Goal: Ask a question

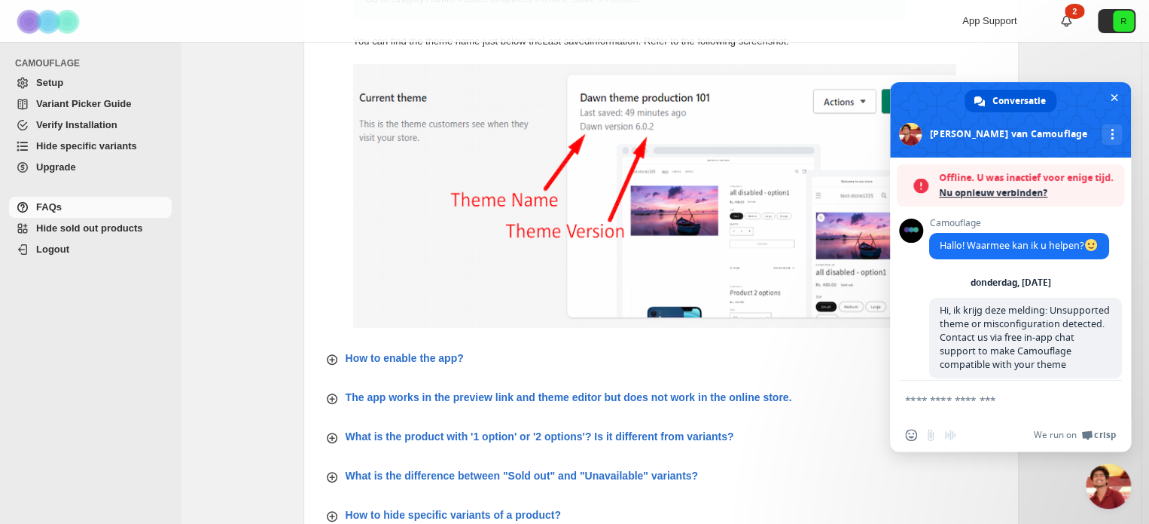
scroll to position [6547, 0]
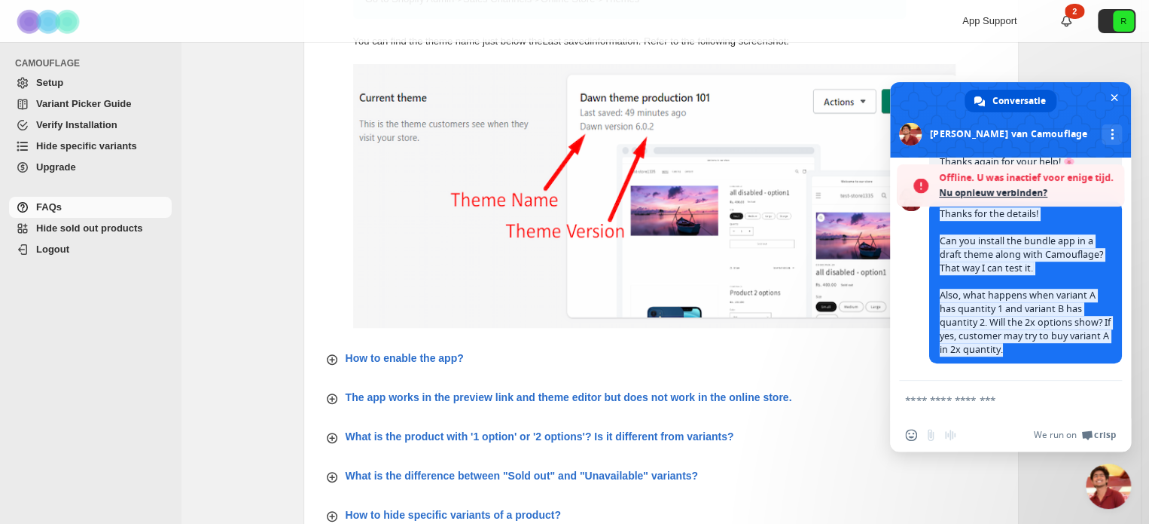
click at [954, 407] on form at bounding box center [994, 400] width 178 height 41
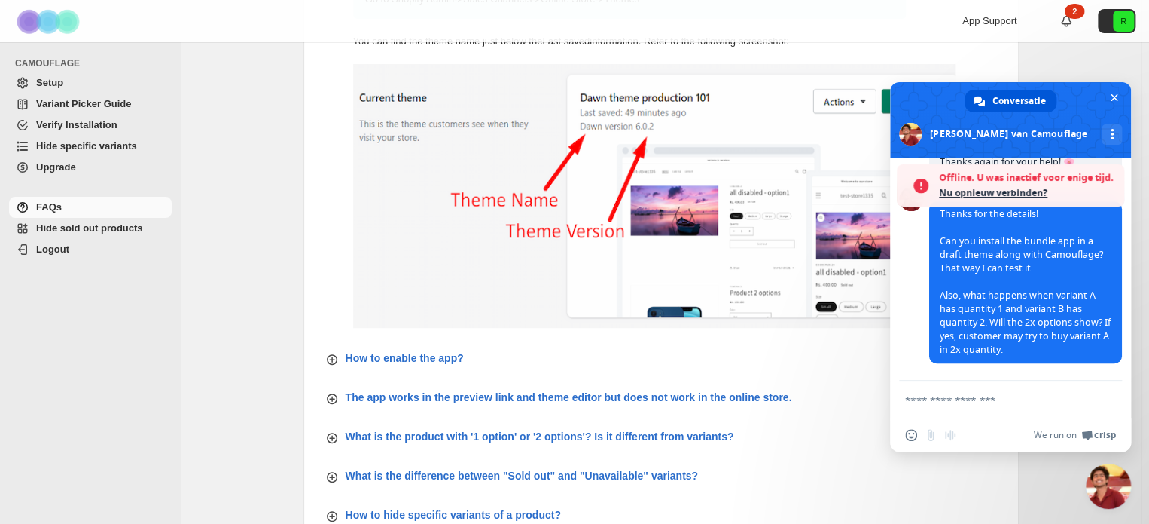
click at [958, 394] on textarea "Typ een bericht..." at bounding box center [994, 400] width 178 height 14
paste textarea "**********"
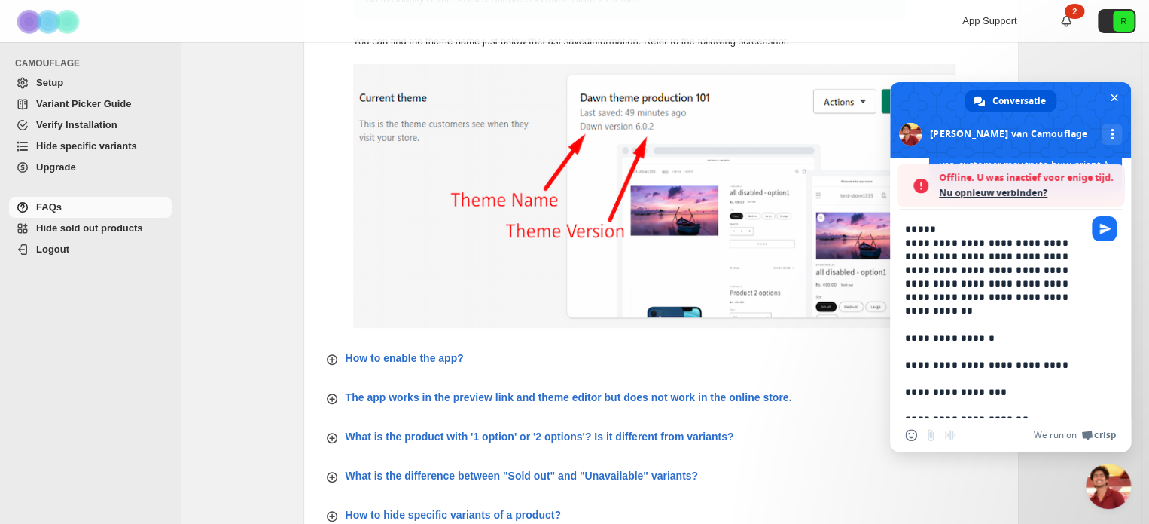
scroll to position [1784, 0]
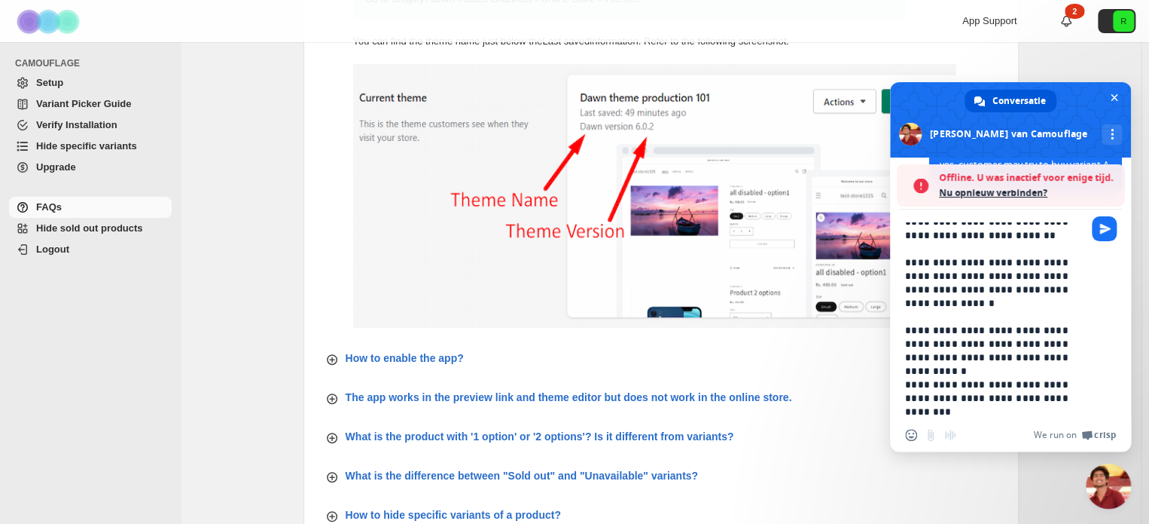
drag, startPoint x: 1000, startPoint y: 414, endPoint x: 887, endPoint y: 335, distance: 138.5
click at [887, 335] on body "Skip to content App Support 2 R CAMOUFLAGE Setup Variant Picker Guide Verify In…" at bounding box center [574, 76] width 1149 height 524
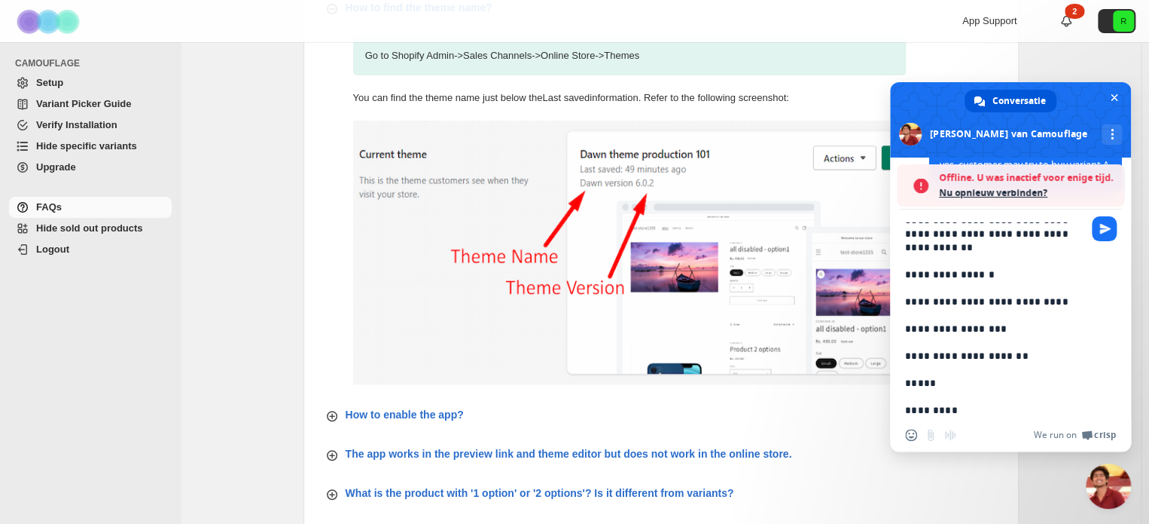
scroll to position [65, 0]
click at [934, 316] on textarea "Typ een bericht..." at bounding box center [994, 320] width 178 height 196
click at [906, 331] on textarea "Typ een bericht..." at bounding box center [994, 320] width 178 height 196
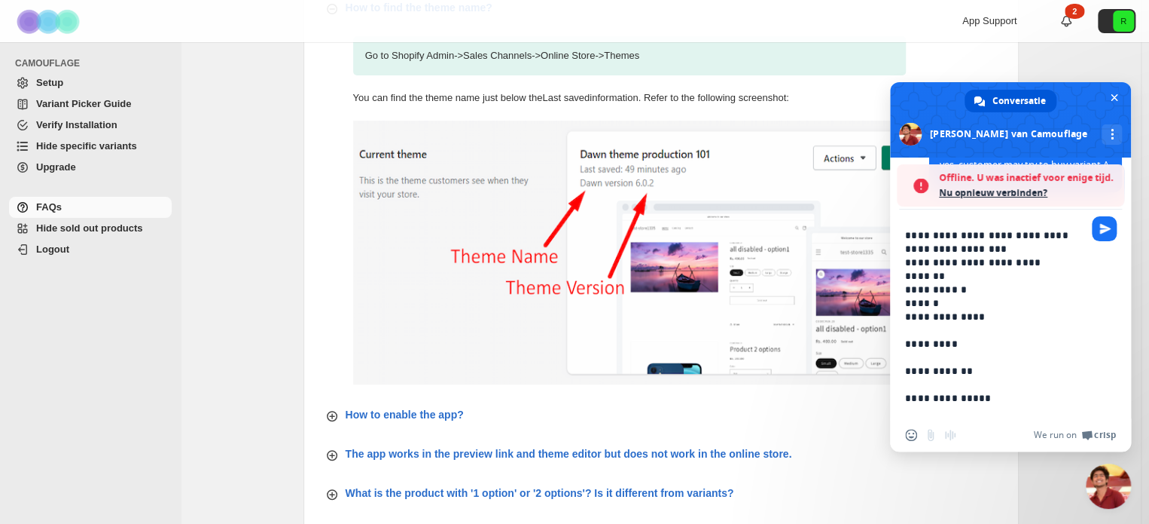
scroll to position [131, 0]
click at [913, 355] on textarea "Typ een bericht..." at bounding box center [994, 320] width 178 height 196
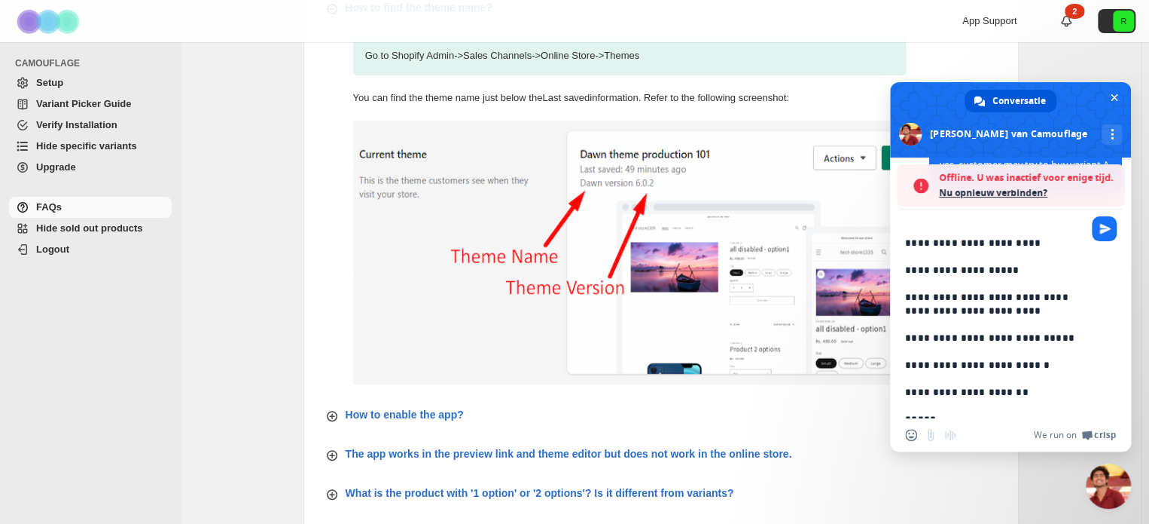
scroll to position [557, 0]
click at [920, 352] on textarea "Typ een bericht..." at bounding box center [994, 320] width 178 height 196
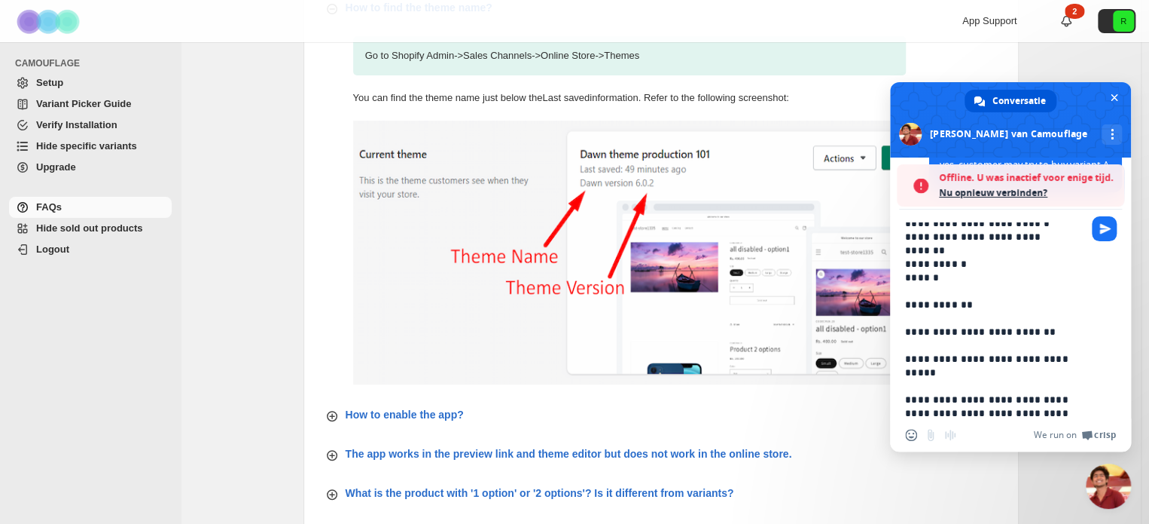
scroll to position [679, 0]
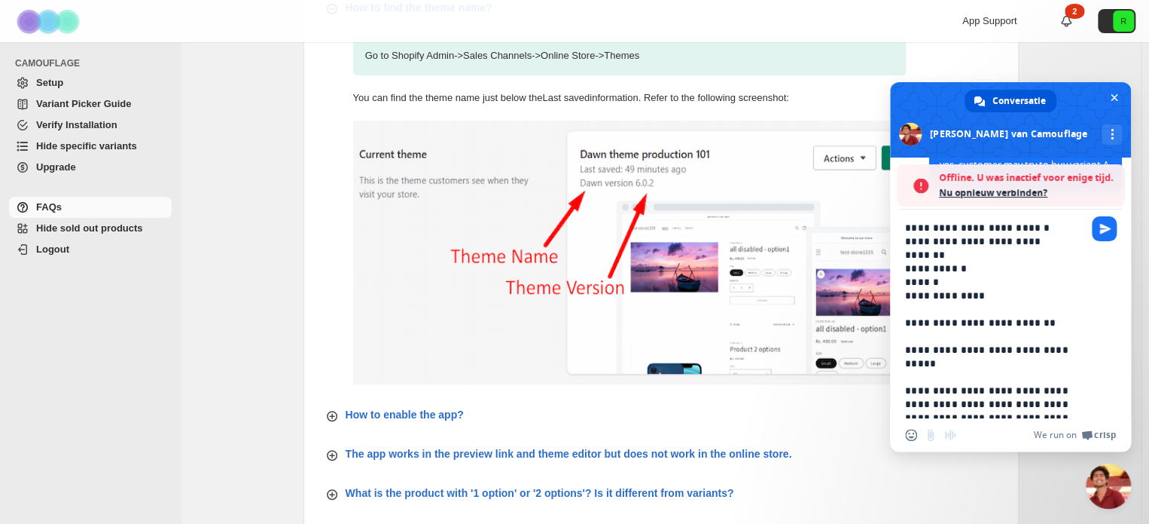
click at [916, 340] on textarea "Typ een bericht..." at bounding box center [994, 320] width 178 height 196
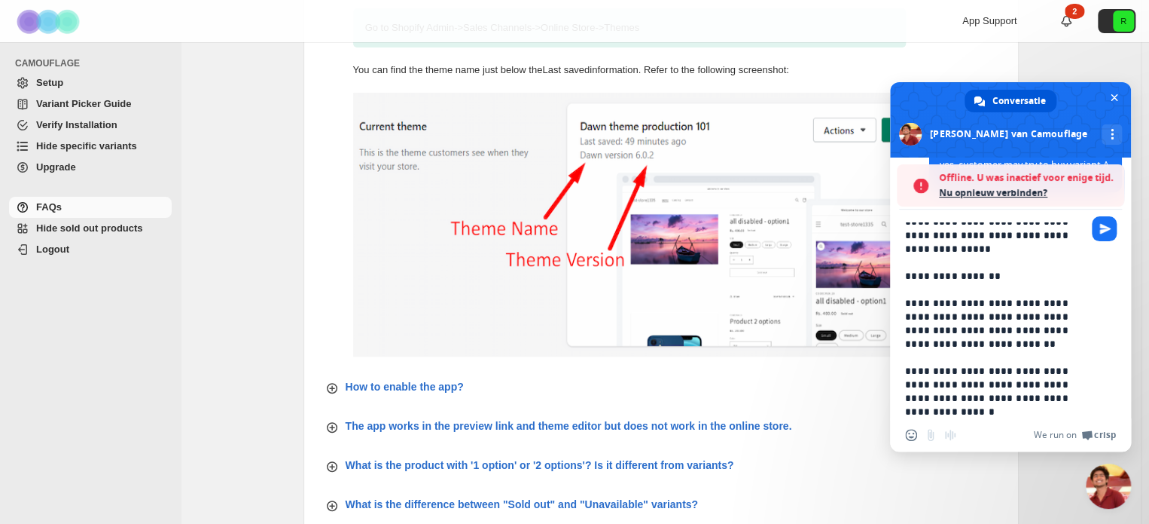
scroll to position [157, 0]
type textarea "**********"
click at [1103, 233] on span "Stuur" at bounding box center [1105, 228] width 11 height 11
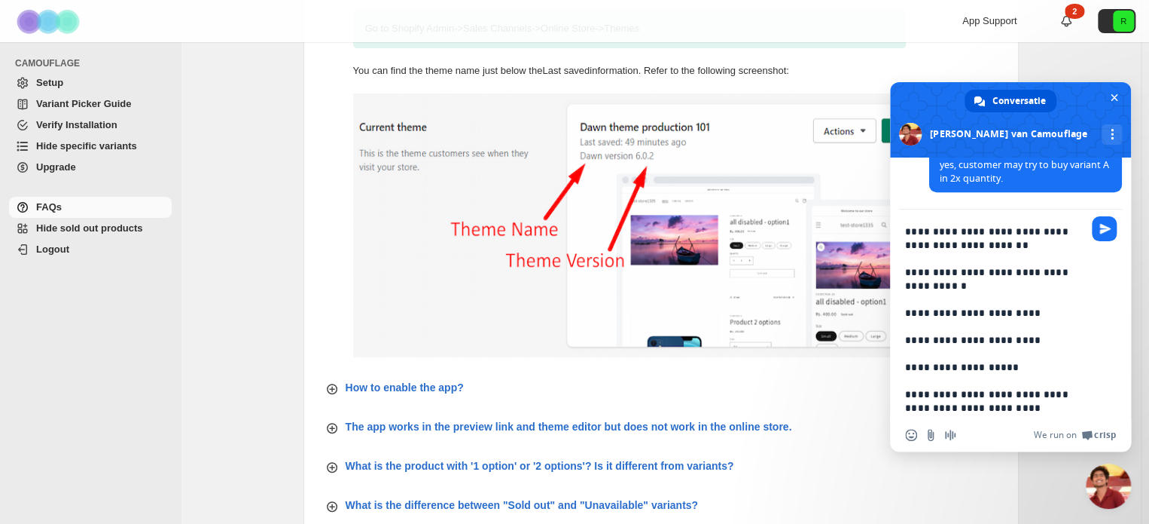
scroll to position [0, 0]
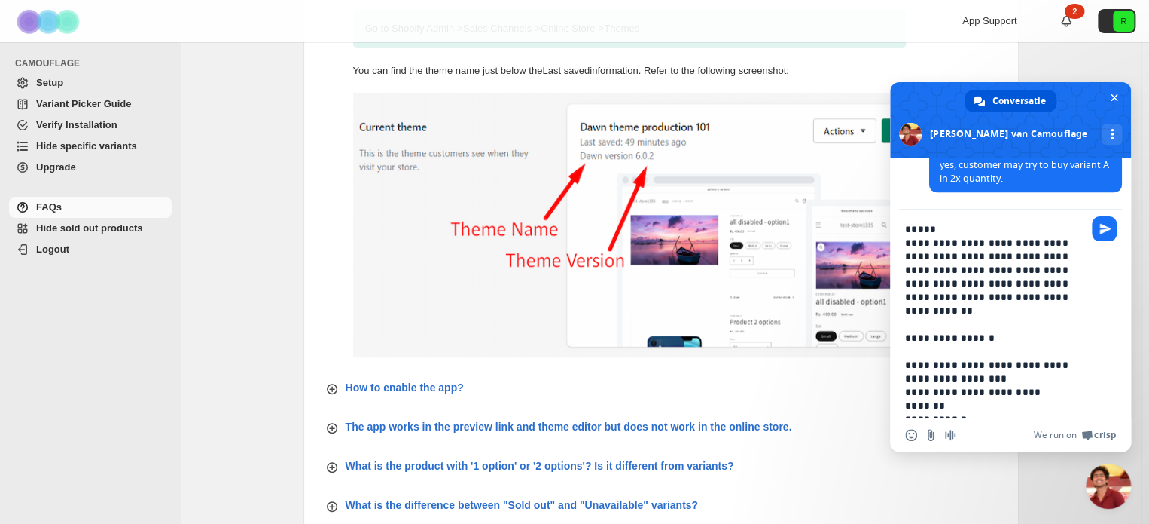
click at [907, 228] on textarea "Typ een bericht..." at bounding box center [994, 320] width 178 height 196
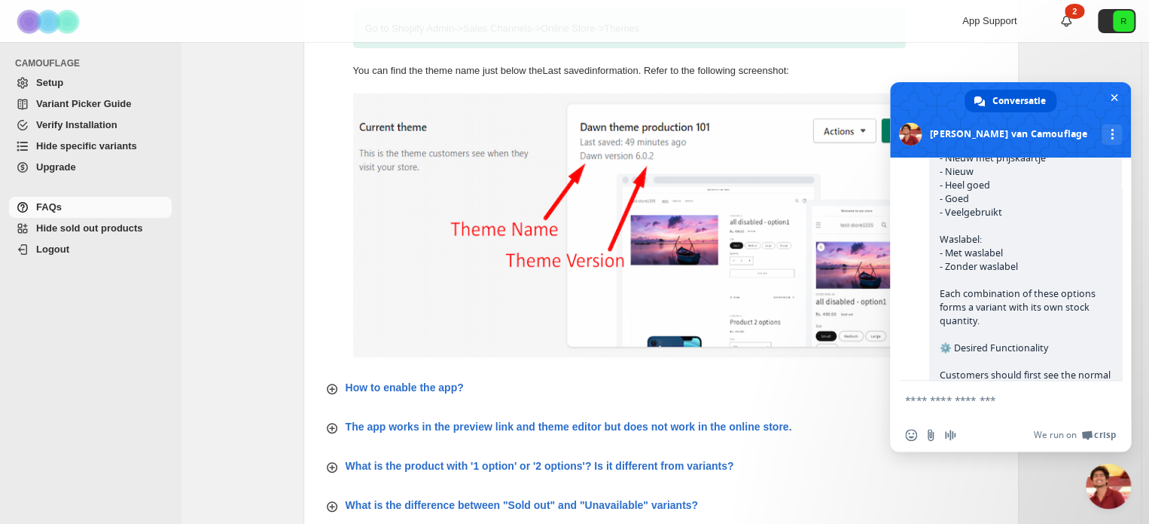
scroll to position [8272, 0]
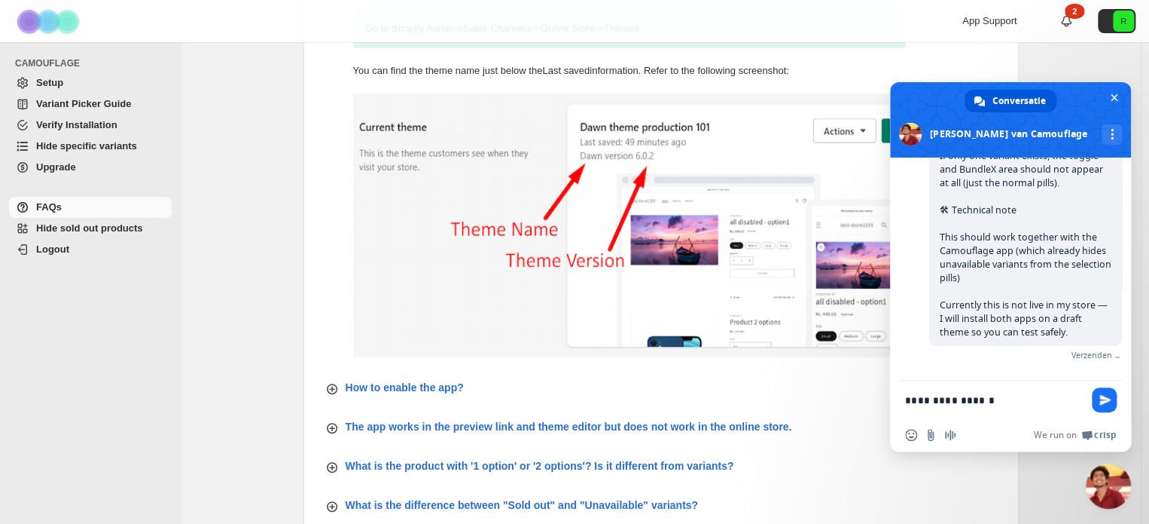
type textarea "**********"
